Goal: Task Accomplishment & Management: Use online tool/utility

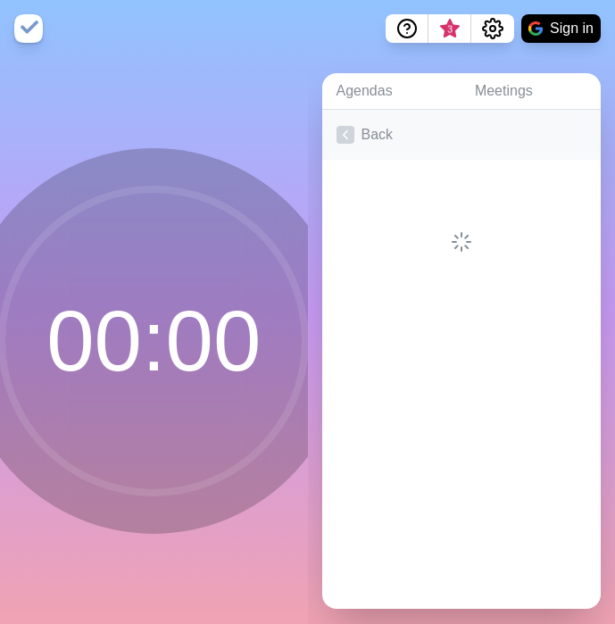
click at [381, 130] on link "Back" at bounding box center [462, 135] width 280 height 50
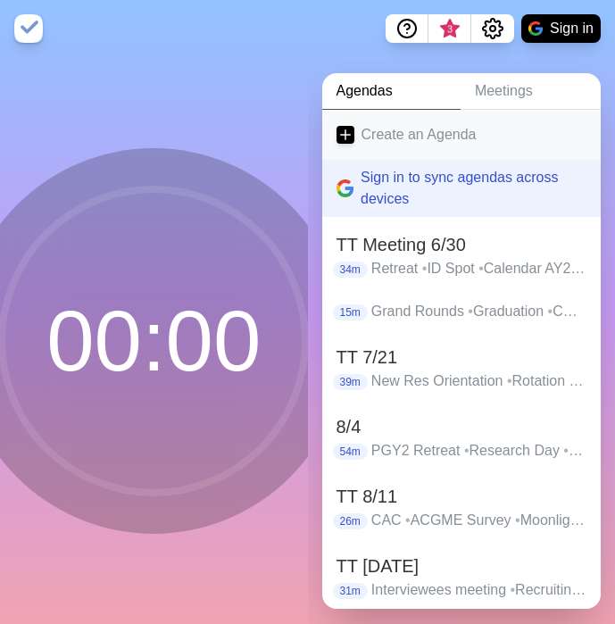
click at [384, 134] on link "Create an Agenda" at bounding box center [462, 135] width 280 height 50
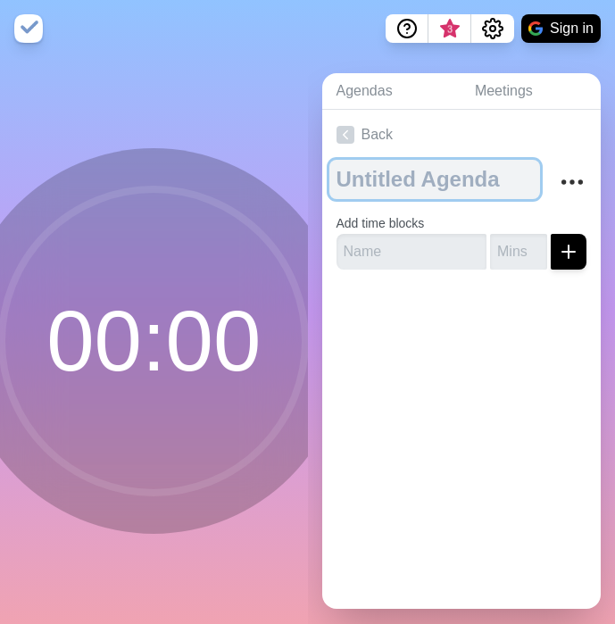
click at [389, 176] on textarea at bounding box center [436, 179] width 212 height 39
type textarea "[DATE]"
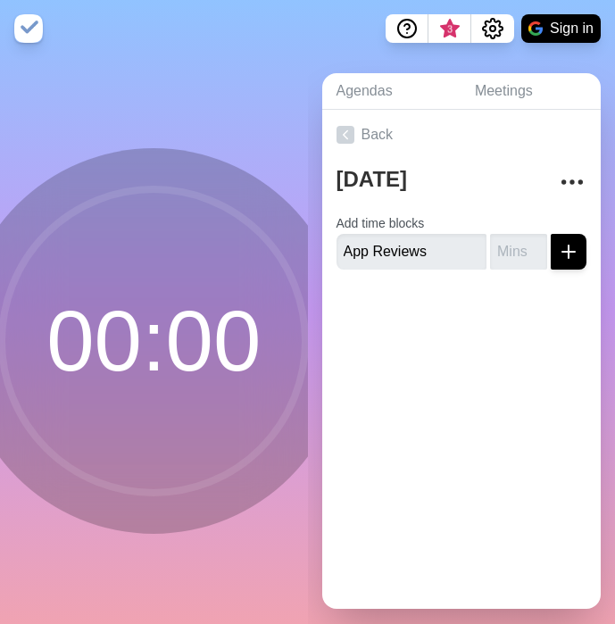
type input "App Reviews"
click at [515, 244] on input "number" at bounding box center [518, 252] width 57 height 36
type input "10"
click at [574, 249] on icon "submit" at bounding box center [568, 251] width 21 height 21
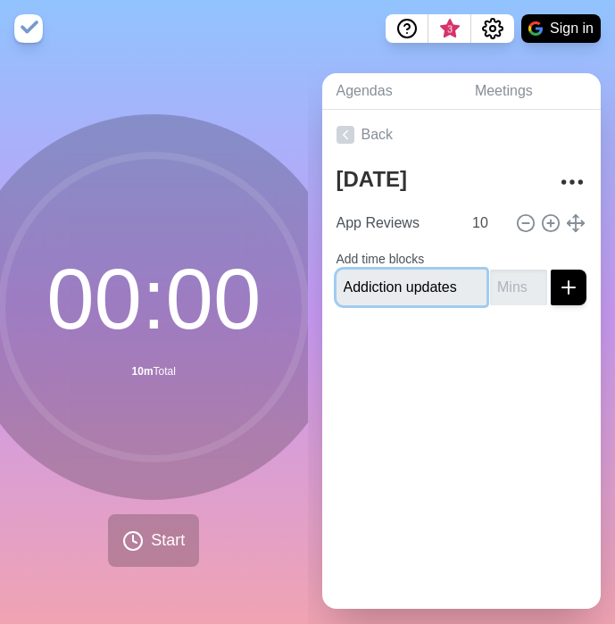
type input "Addiction updates"
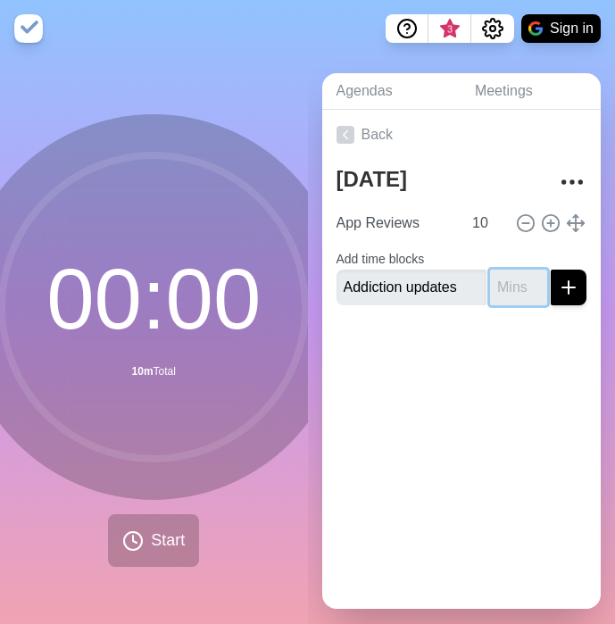
click at [503, 286] on input "number" at bounding box center [518, 288] width 57 height 36
type input "5"
click at [551, 270] on button "submit" at bounding box center [569, 288] width 36 height 36
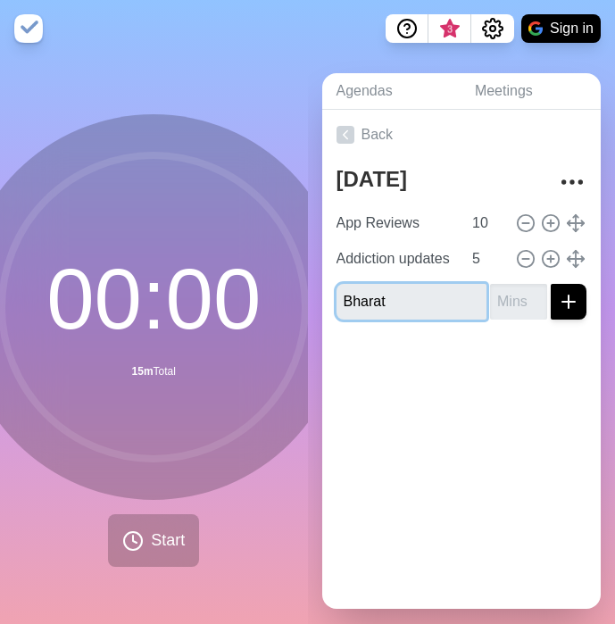
type input "Bharat"
click at [515, 292] on input "number" at bounding box center [518, 302] width 57 height 36
type input "3"
click at [551, 284] on button "submit" at bounding box center [569, 302] width 36 height 36
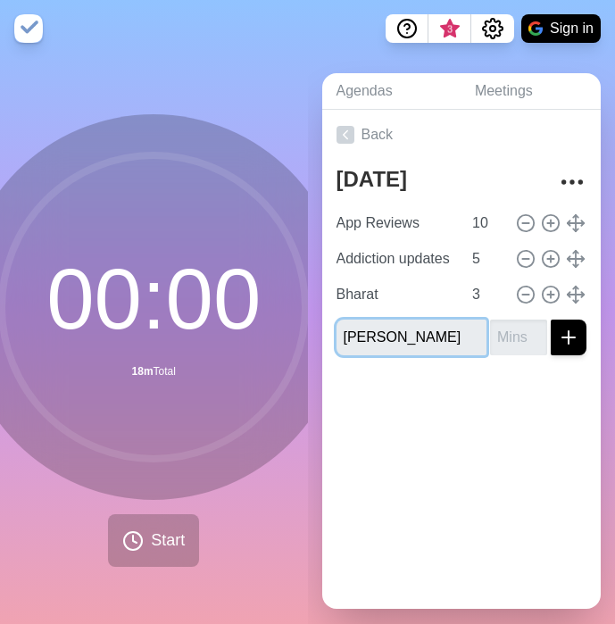
type input "[PERSON_NAME]"
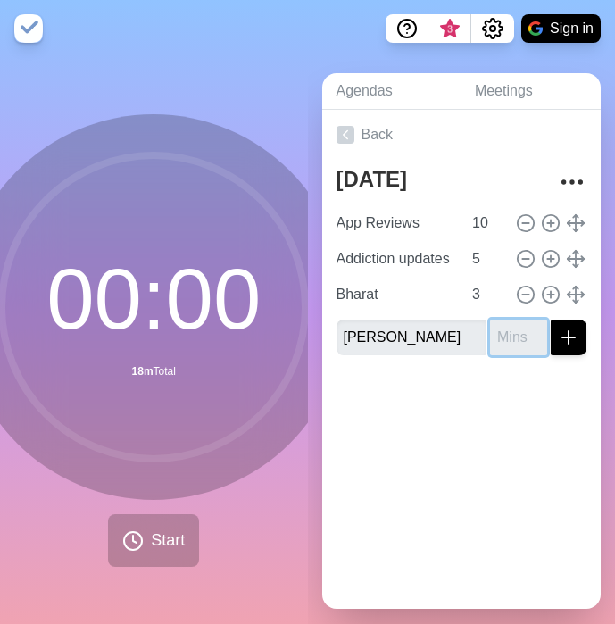
click at [511, 345] on input "number" at bounding box center [518, 338] width 57 height 36
type input "3"
click at [551, 320] on button "submit" at bounding box center [569, 338] width 36 height 36
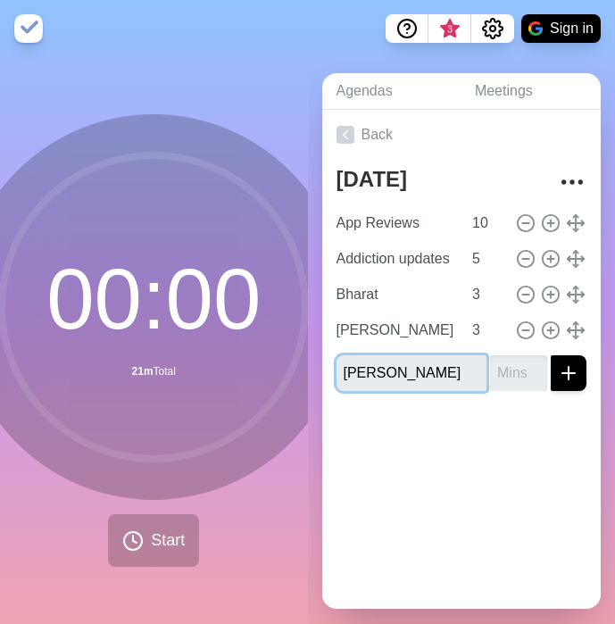
type input "[PERSON_NAME]"
click at [510, 373] on input "number" at bounding box center [518, 374] width 57 height 36
type input "5"
click at [551, 356] on button "submit" at bounding box center [569, 374] width 36 height 36
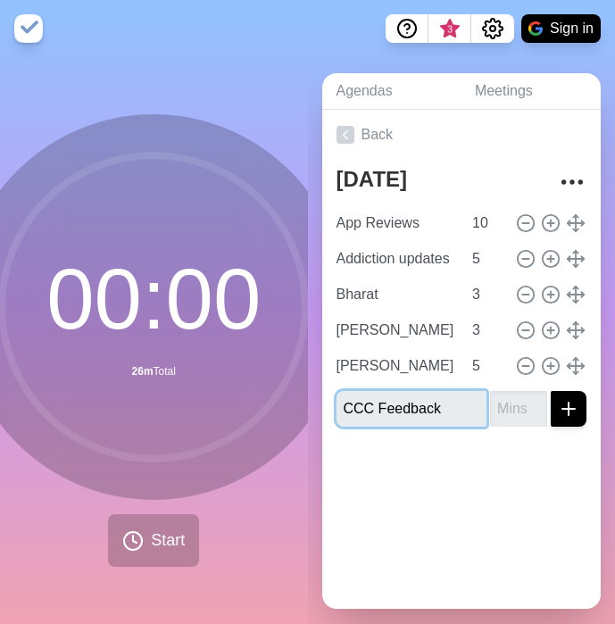
type input "CCC Feedback"
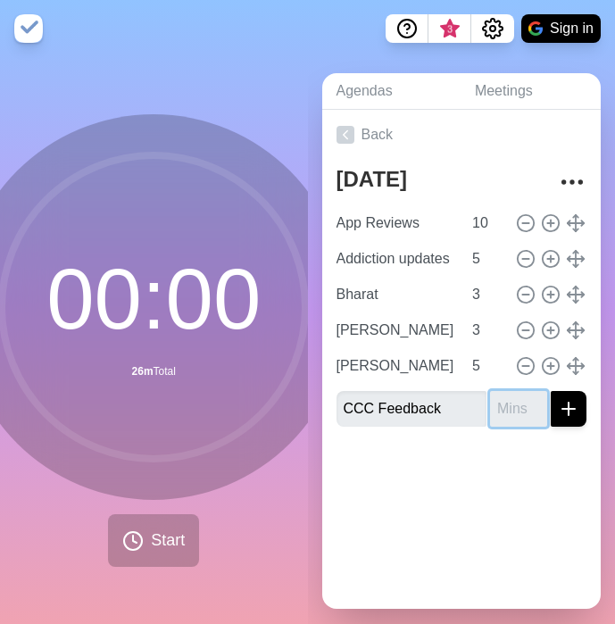
click at [516, 406] on input "number" at bounding box center [518, 409] width 57 height 36
type input "5"
click at [551, 391] on button "submit" at bounding box center [569, 409] width 36 height 36
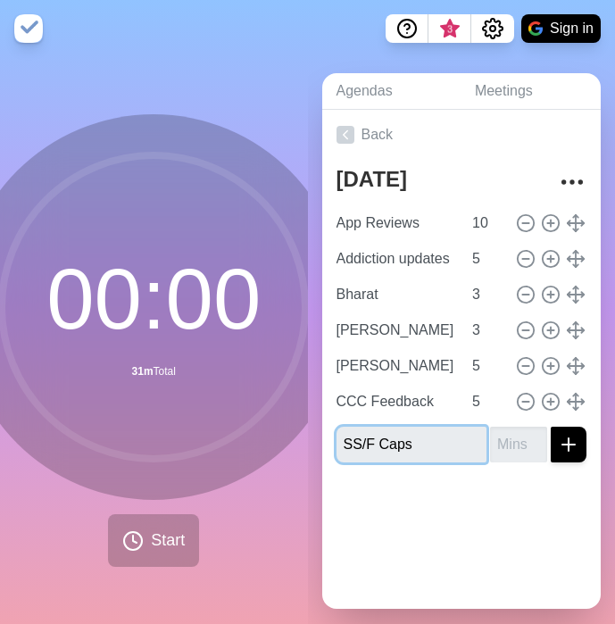
click at [365, 449] on input "SS/F Caps" at bounding box center [412, 445] width 151 height 36
type input "SS/NF Caps"
click at [502, 443] on input "number" at bounding box center [518, 445] width 57 height 36
type input "5"
click at [573, 445] on line "submit" at bounding box center [569, 445] width 13 height 0
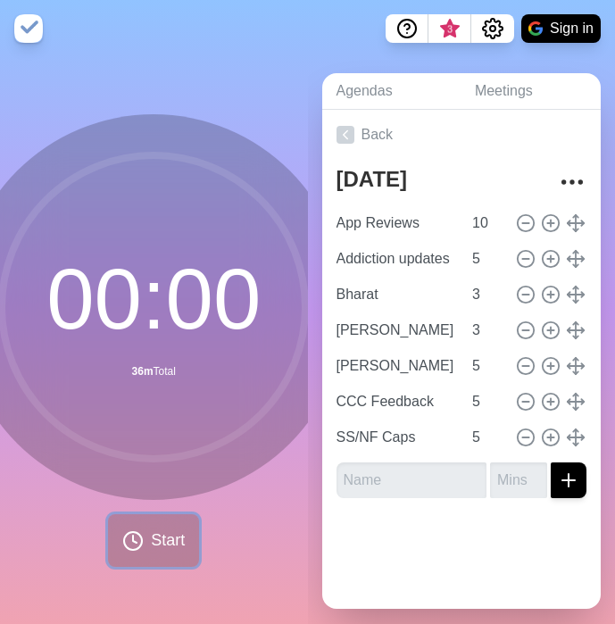
click at [147, 545] on button "Start" at bounding box center [153, 541] width 91 height 53
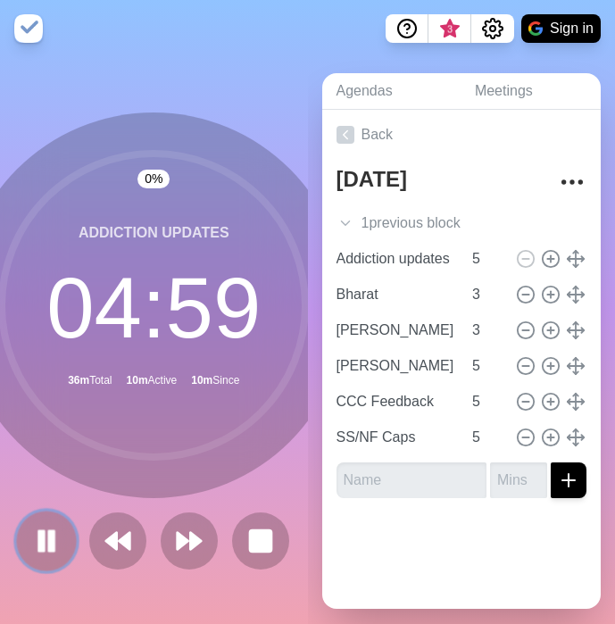
click at [60, 544] on icon at bounding box center [46, 541] width 30 height 30
click at [46, 541] on polygon at bounding box center [47, 541] width 18 height 22
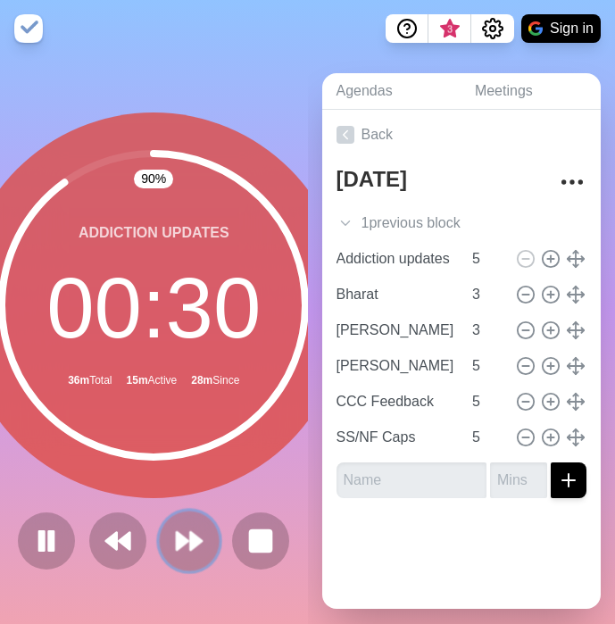
click at [196, 542] on polygon at bounding box center [197, 541] width 12 height 18
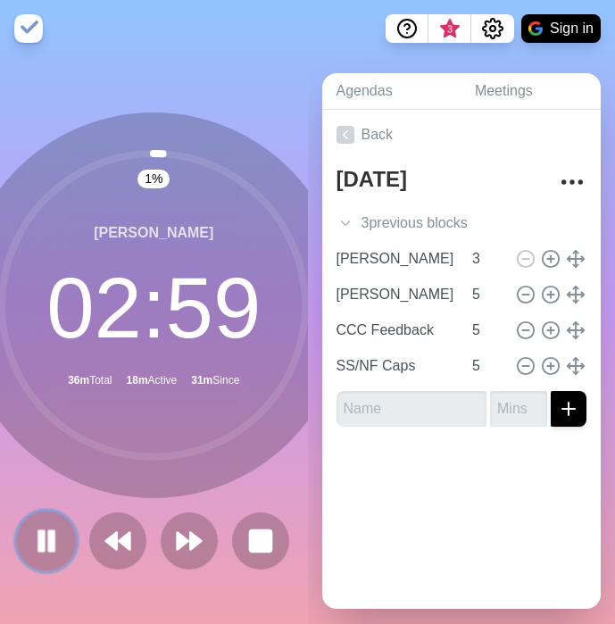
click at [50, 541] on rect at bounding box center [51, 541] width 5 height 20
click at [54, 527] on icon at bounding box center [46, 541] width 30 height 30
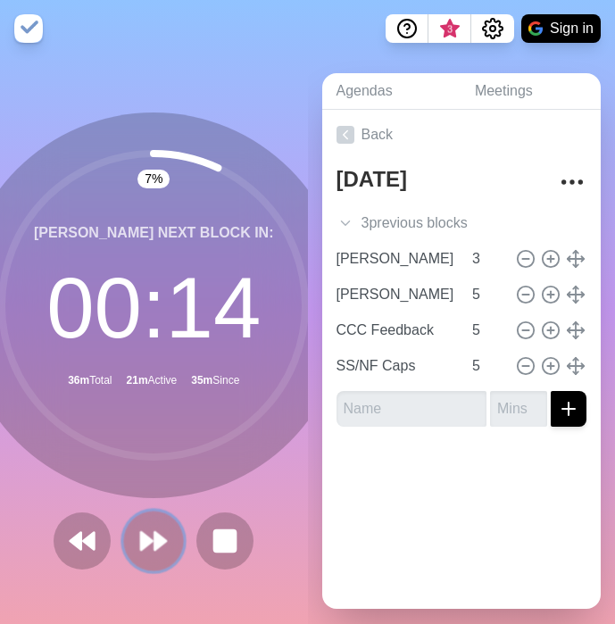
click at [143, 539] on polygon at bounding box center [147, 541] width 12 height 18
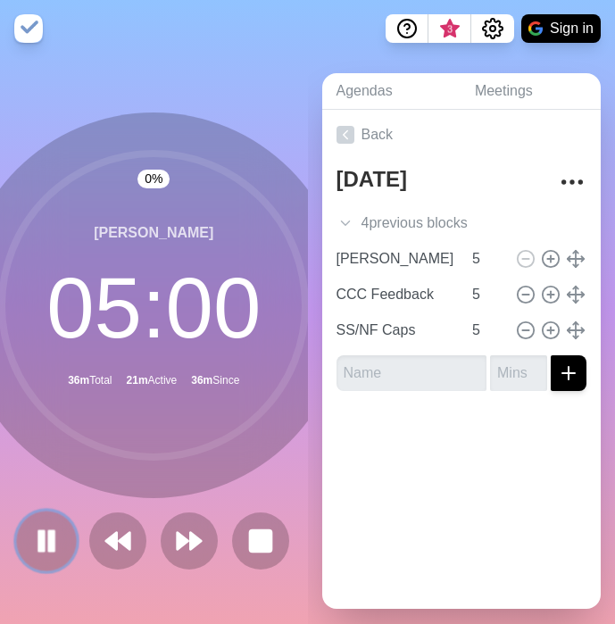
click at [45, 552] on icon at bounding box center [46, 541] width 30 height 30
click at [35, 549] on icon at bounding box center [46, 541] width 30 height 30
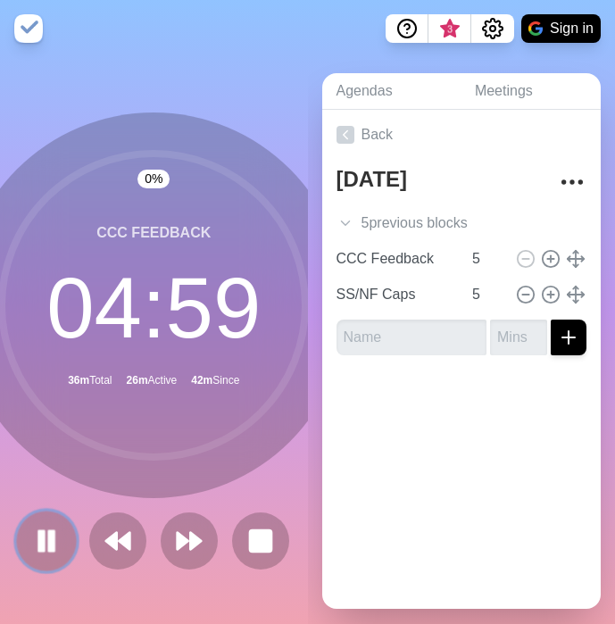
click at [44, 531] on rect at bounding box center [41, 541] width 5 height 20
drag, startPoint x: 35, startPoint y: 547, endPoint x: 114, endPoint y: 364, distance: 199.6
click at [114, 364] on div "0 % CCC Feedback 04 : 59 36m Total 26m Active 48m Since" at bounding box center [154, 341] width 386 height 457
click at [210, 540] on button at bounding box center [190, 541] width 60 height 60
